Goal: Task Accomplishment & Management: Manage account settings

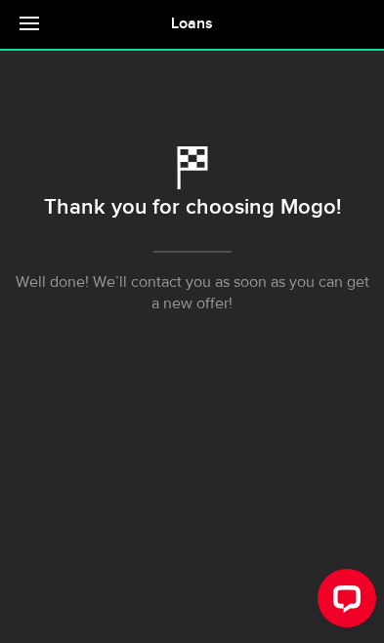
click at [32, 22] on span at bounding box center [30, 23] width 20 height 2
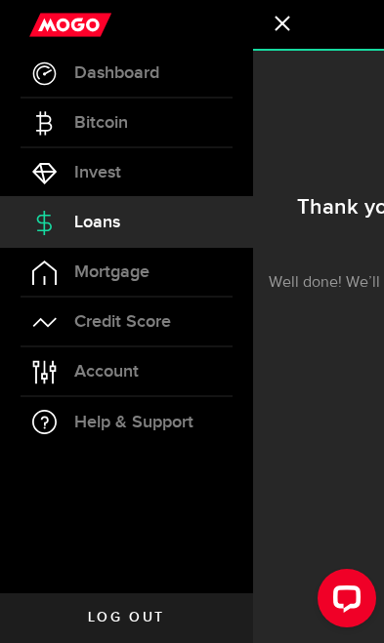
click at [79, 365] on span "Account" at bounding box center [106, 372] width 64 height 18
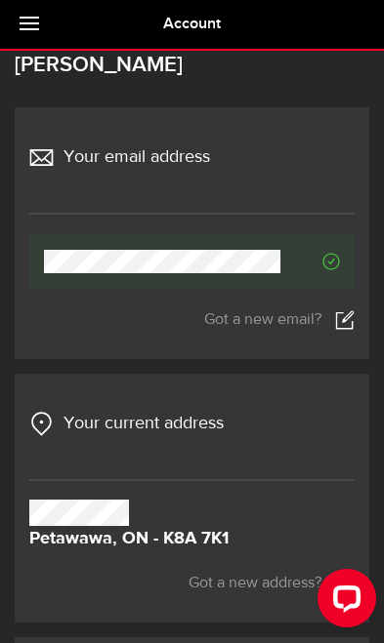
click at [343, 599] on div "Open LiveChat chat widget" at bounding box center [346, 597] width 31 height 31
click at [25, 24] on span at bounding box center [30, 23] width 20 height 2
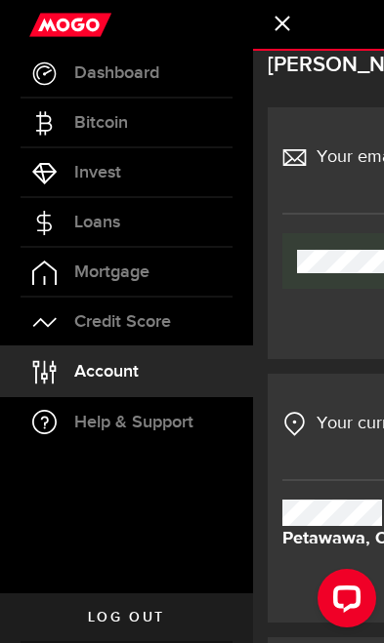
click at [103, 64] on span "Dashboard" at bounding box center [116, 73] width 85 height 18
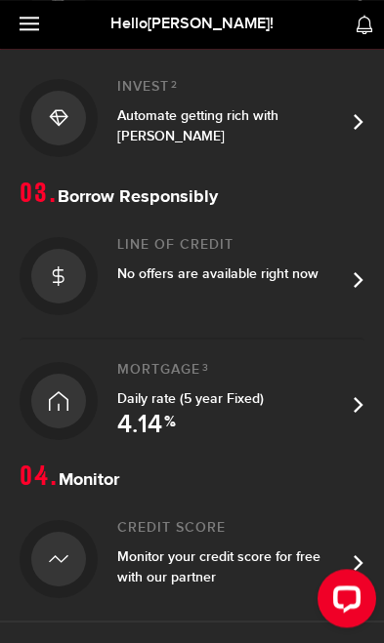
scroll to position [695, 0]
click at [353, 281] on link "Line of credit No offers are available right now" at bounding box center [192, 276] width 345 height 123
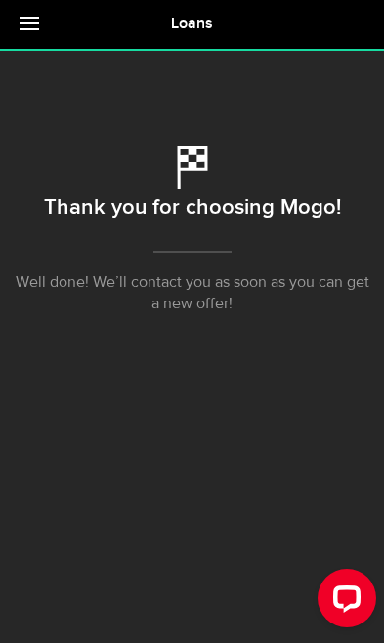
click at [24, 48] on link at bounding box center [34, 24] width 68 height 49
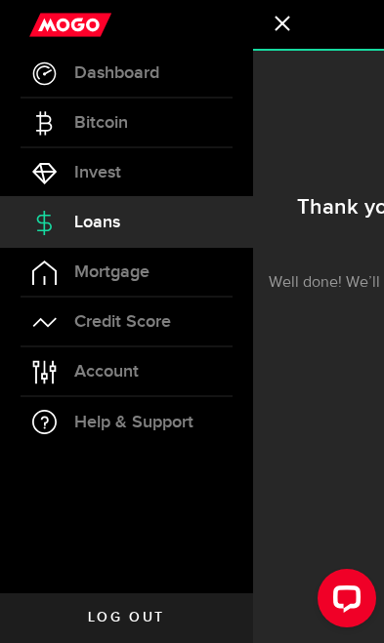
click at [96, 639] on link "Log out" at bounding box center [126, 618] width 253 height 49
